Goal: Task Accomplishment & Management: Use online tool/utility

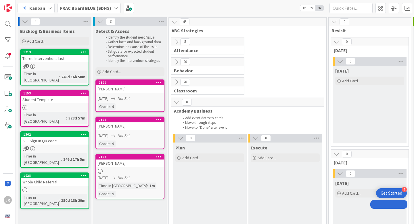
click at [177, 80] on icon at bounding box center [176, 82] width 6 height 6
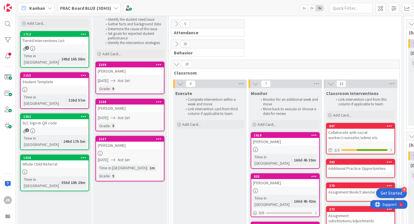
scroll to position [21, 0]
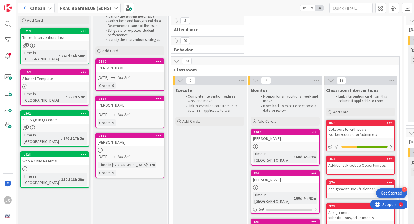
click at [180, 78] on icon at bounding box center [180, 80] width 6 height 6
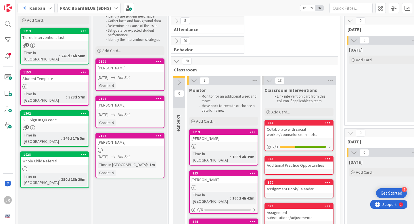
click at [176, 60] on icon at bounding box center [176, 61] width 6 height 6
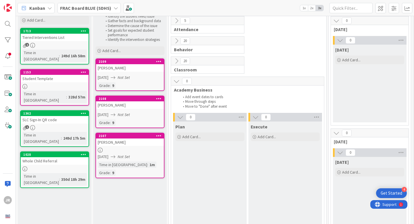
click at [176, 60] on icon at bounding box center [176, 61] width 6 height 6
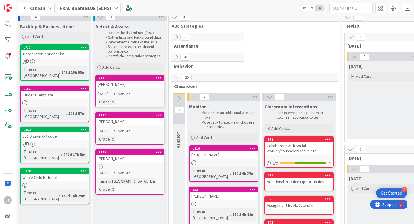
scroll to position [4, 0]
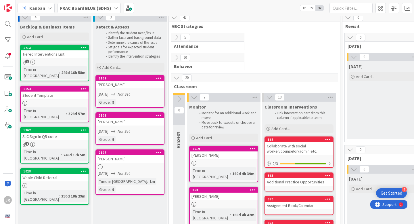
click at [176, 41] on button at bounding box center [176, 37] width 7 height 7
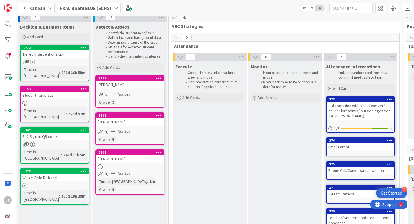
click at [176, 40] on button at bounding box center [176, 37] width 7 height 7
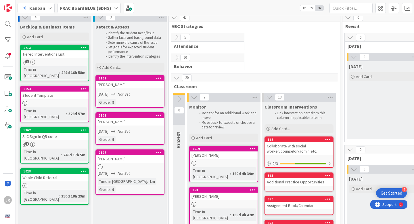
scroll to position [0, 0]
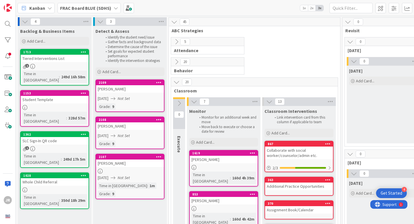
click at [187, 60] on span "20" at bounding box center [185, 61] width 10 height 7
click at [184, 69] on span "Behavior" at bounding box center [205, 71] width 63 height 6
click at [182, 61] on span "20" at bounding box center [185, 61] width 10 height 7
click at [179, 60] on button at bounding box center [176, 61] width 7 height 7
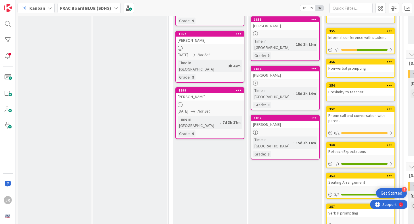
scroll to position [218, 0]
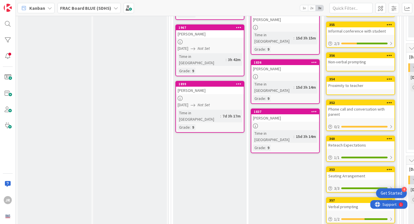
click at [292, 108] on link "1837 [PERSON_NAME] Time in [GEOGRAPHIC_DATA] : 15d 3h 14m Grade : 9" at bounding box center [285, 130] width 69 height 45
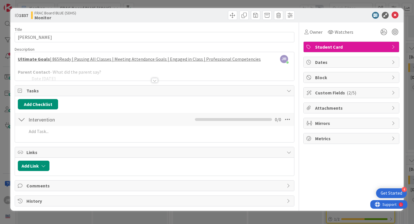
click at [22, 117] on div at bounding box center [21, 119] width 7 height 10
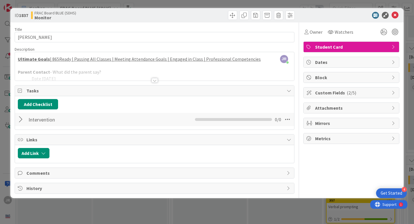
click at [22, 117] on div at bounding box center [21, 119] width 7 height 10
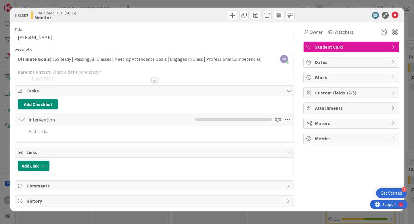
click at [156, 78] on div at bounding box center [154, 80] width 6 height 5
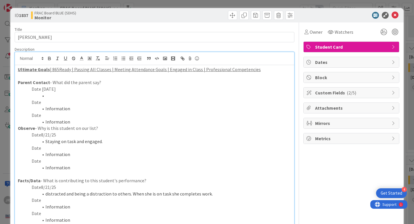
scroll to position [48, 0]
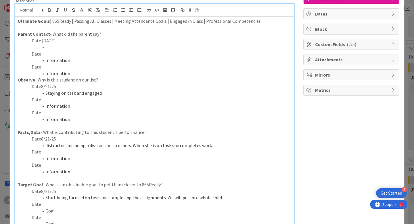
click at [58, 20] on u "| 865Ready | Passing All Classes | Meeting Attendance Goals | Engaged in Class …" at bounding box center [155, 21] width 211 height 6
click at [69, 20] on u "| 865Ready | Passing All Classes | Meeting Attendance Goals | Engaged in Class …" at bounding box center [155, 21] width 211 height 6
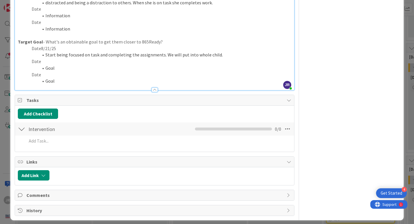
scroll to position [195, 0]
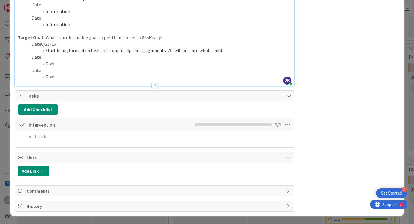
click at [23, 126] on div at bounding box center [21, 124] width 7 height 10
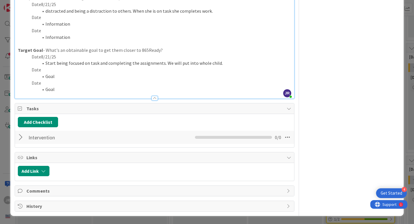
scroll to position [0, 0]
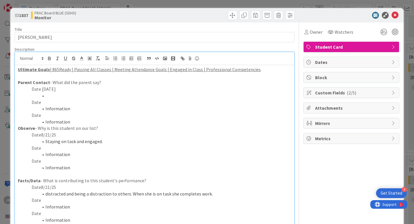
click at [46, 15] on b "Monitor" at bounding box center [55, 17] width 42 height 5
click at [396, 15] on icon at bounding box center [394, 15] width 7 height 7
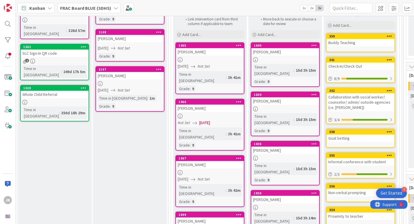
scroll to position [101, 0]
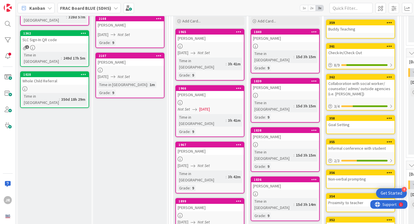
click at [315, 223] on icon at bounding box center [313, 228] width 5 height 4
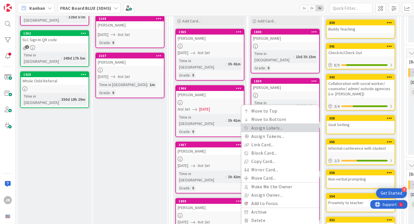
click at [293, 124] on link "Assign Labels..." at bounding box center [280, 128] width 78 height 8
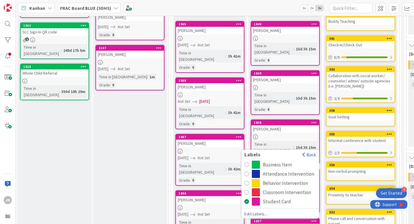
scroll to position [113, 0]
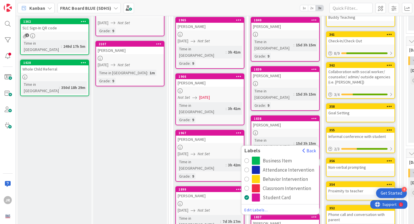
click at [262, 193] on div "Student Card" at bounding box center [284, 197] width 64 height 8
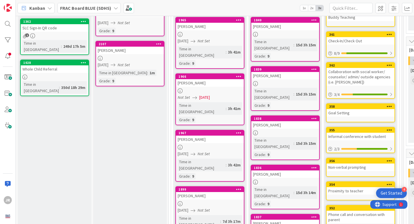
click at [269, 219] on div "[PERSON_NAME]" at bounding box center [285, 222] width 68 height 7
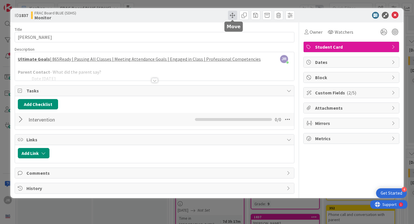
click at [235, 18] on span at bounding box center [232, 15] width 9 height 9
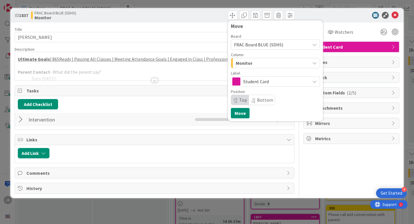
click at [310, 62] on button "Monitor" at bounding box center [275, 63] width 89 height 10
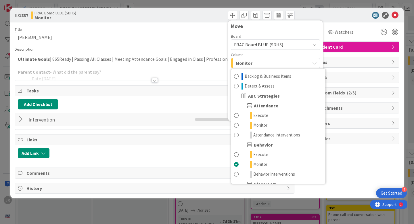
click at [209, 83] on div "Title 14 / 128 [PERSON_NAME] Description JR [PERSON_NAME] just joined Ultimate …" at bounding box center [155, 107] width 280 height 171
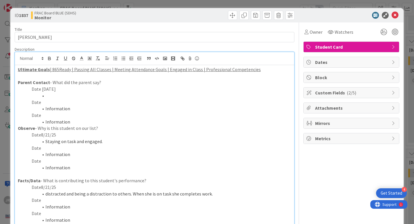
click at [140, 59] on div "JR [PERSON_NAME] just joined Ultimate Goals | 865Ready | Passing All Classes | …" at bounding box center [154, 166] width 279 height 229
